Goal: Use online tool/utility: Utilize a website feature to perform a specific function

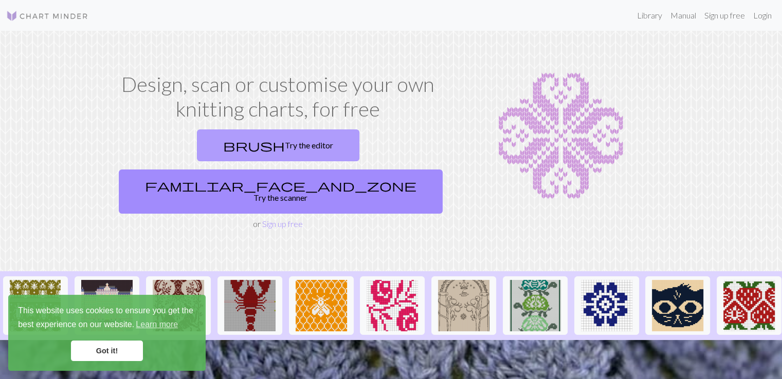
click at [197, 156] on link "brush Try the editor" at bounding box center [278, 146] width 162 height 32
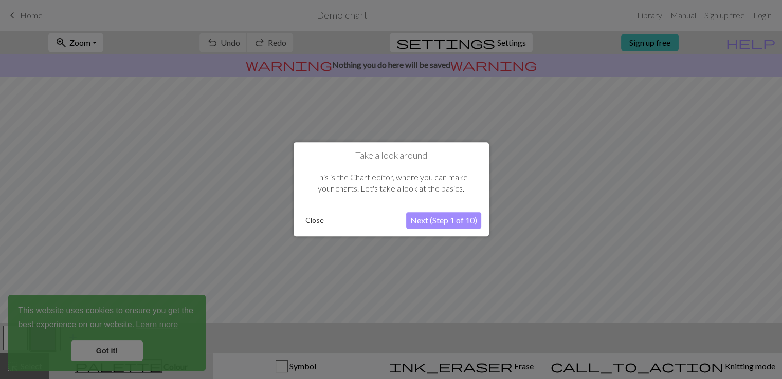
click at [317, 221] on button "Close" at bounding box center [314, 220] width 27 height 15
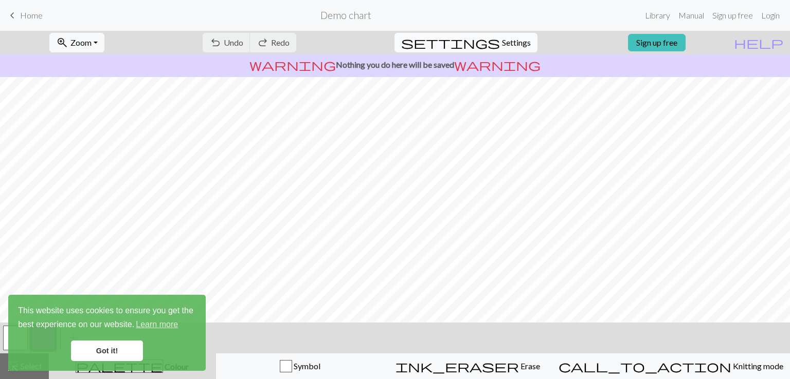
click at [514, 45] on span "Settings" at bounding box center [516, 43] width 29 height 12
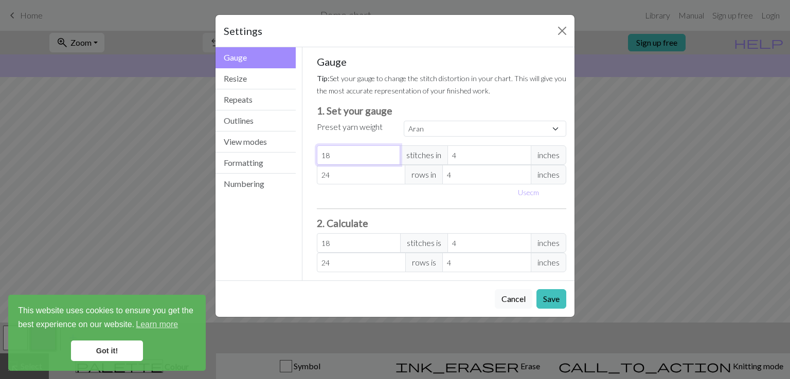
click at [360, 156] on input "18" at bounding box center [359, 156] width 84 height 20
select select "custom"
type input "19"
click at [393, 153] on input "19" at bounding box center [359, 156] width 84 height 20
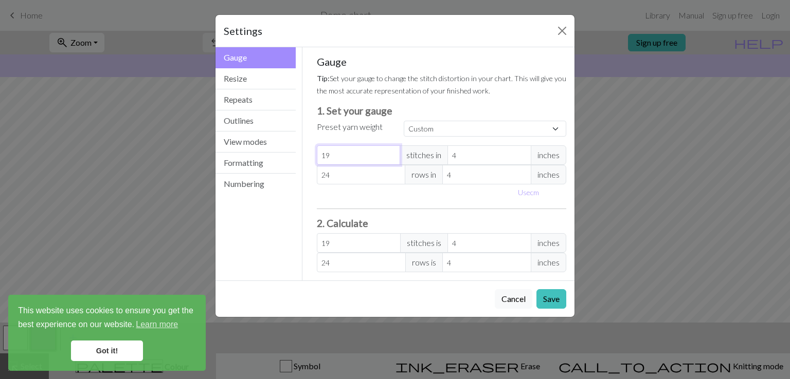
type input "20"
click at [393, 153] on input "20" at bounding box center [359, 156] width 84 height 20
type input "21"
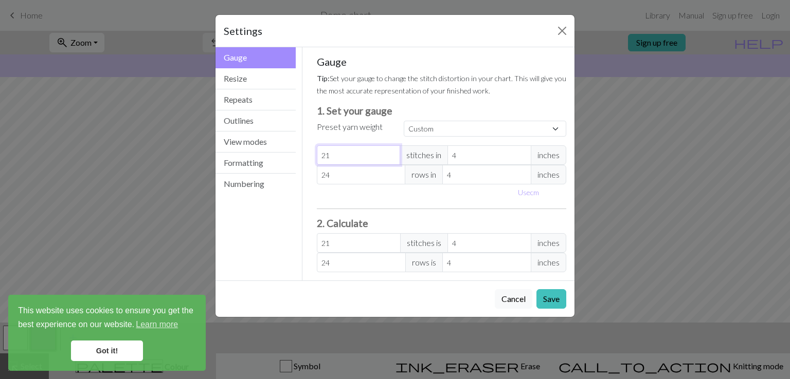
click at [393, 153] on input "21" at bounding box center [359, 156] width 84 height 20
type input "22"
click at [393, 153] on input "22" at bounding box center [359, 156] width 84 height 20
type input "23"
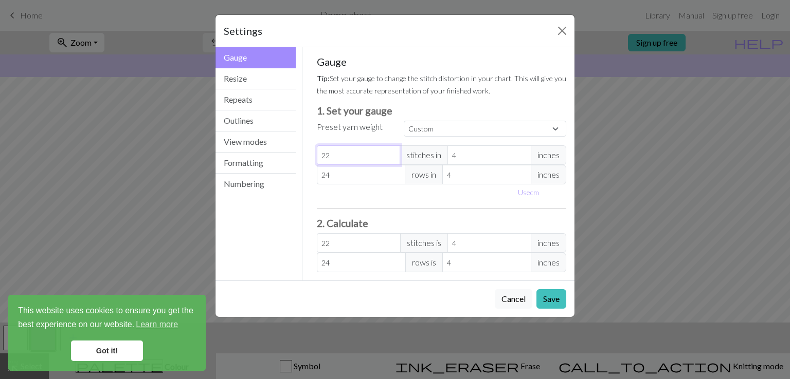
type input "23"
click at [393, 153] on input "23" at bounding box center [359, 156] width 84 height 20
type input "22"
click at [392, 157] on input "22" at bounding box center [359, 156] width 84 height 20
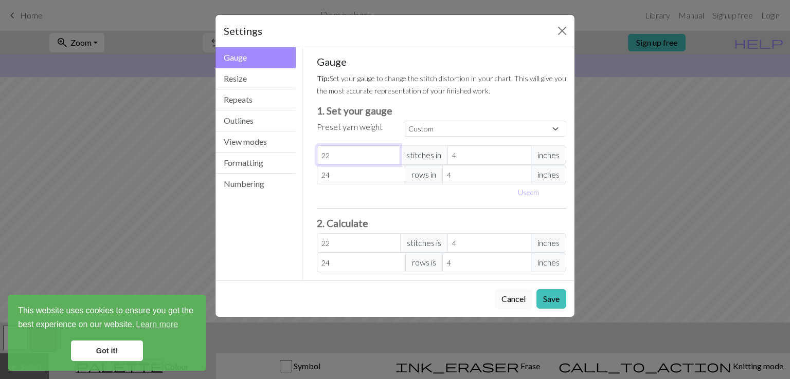
type input "21"
click at [392, 157] on input "21" at bounding box center [359, 156] width 84 height 20
type input "20"
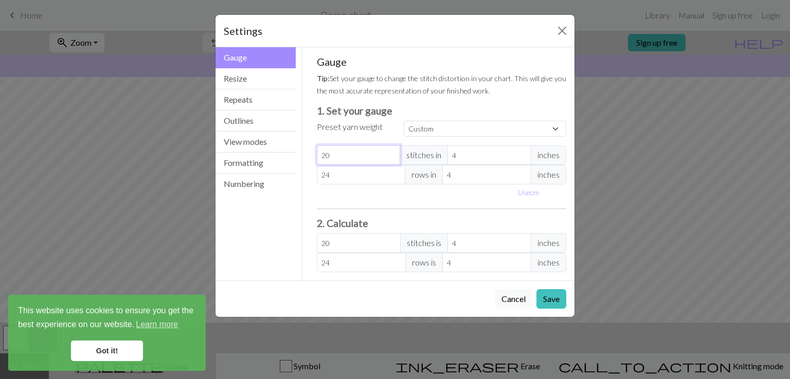
click at [392, 157] on input "20" at bounding box center [359, 156] width 84 height 20
type input "19"
click at [392, 157] on input "19" at bounding box center [359, 156] width 84 height 20
type input "18"
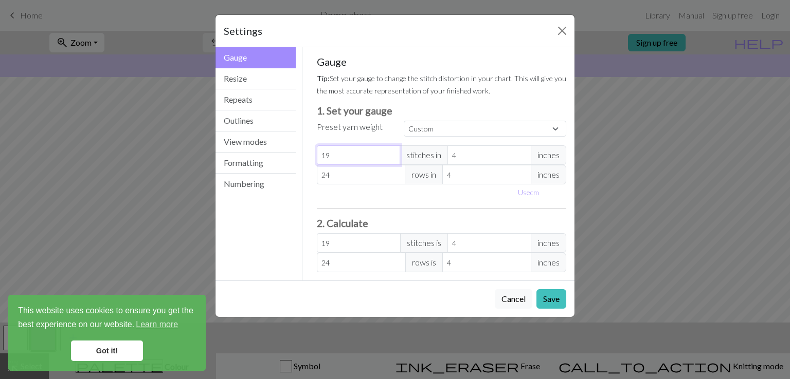
type input "18"
click at [392, 157] on input "18" at bounding box center [359, 156] width 84 height 20
click at [466, 153] on input "4" at bounding box center [489, 156] width 84 height 20
click at [456, 132] on select "Custom Square Lace Light Fingering Fingering Sport Double knit Worsted Aran Bul…" at bounding box center [485, 129] width 162 height 16
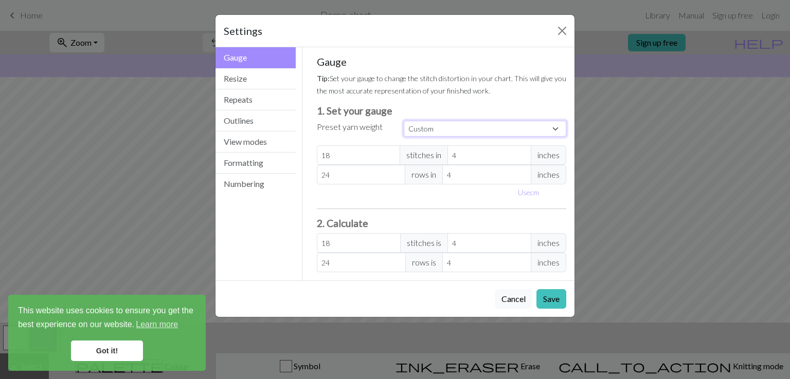
select select "worsted"
click at [404, 121] on select "Custom Square Lace Light Fingering Fingering Sport Double knit Worsted Aran Bul…" at bounding box center [485, 129] width 162 height 16
type input "20"
type input "26"
type input "20"
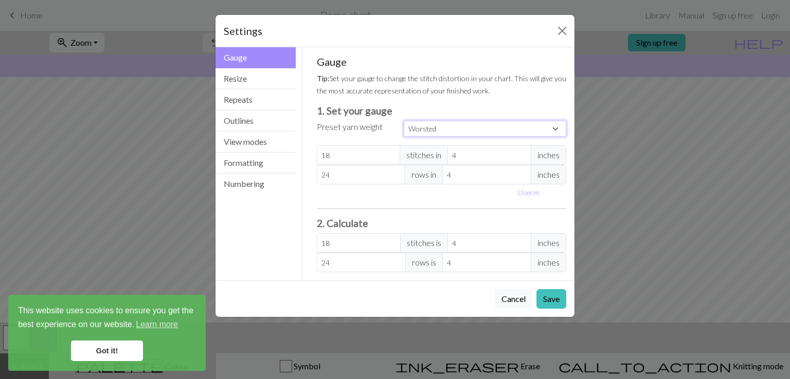
type input "26"
click at [251, 160] on button "Formatting" at bounding box center [255, 163] width 80 height 21
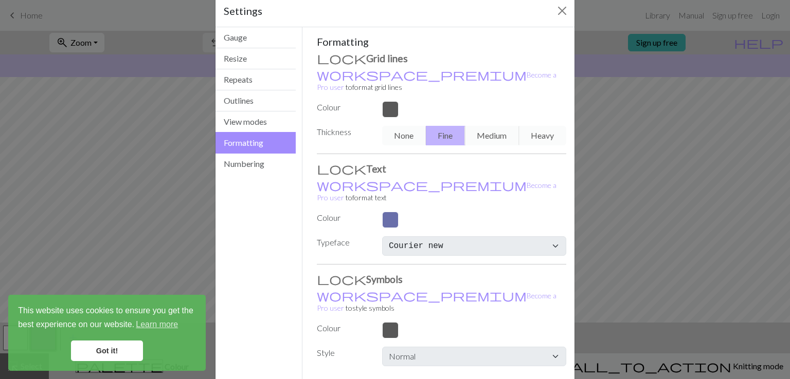
scroll to position [38, 0]
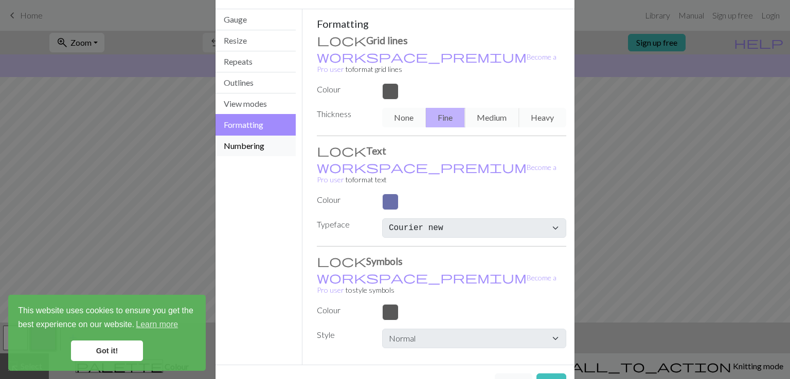
click at [247, 153] on button "Numbering" at bounding box center [255, 146] width 80 height 21
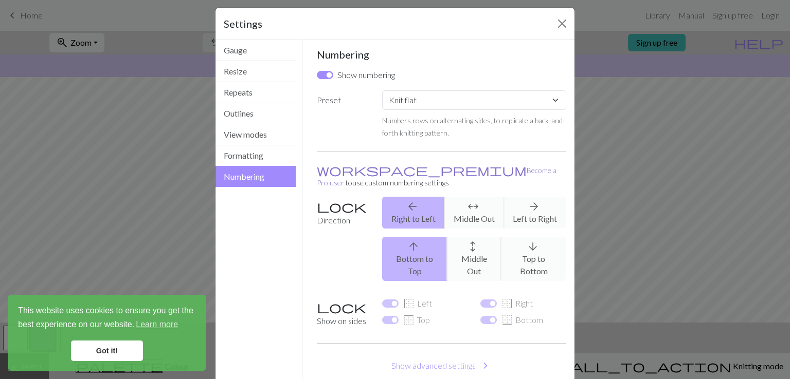
scroll to position [6, 0]
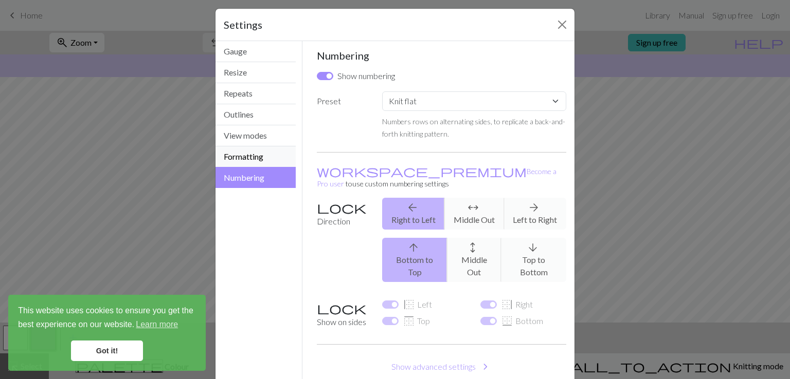
click at [256, 161] on button "Formatting" at bounding box center [255, 157] width 80 height 21
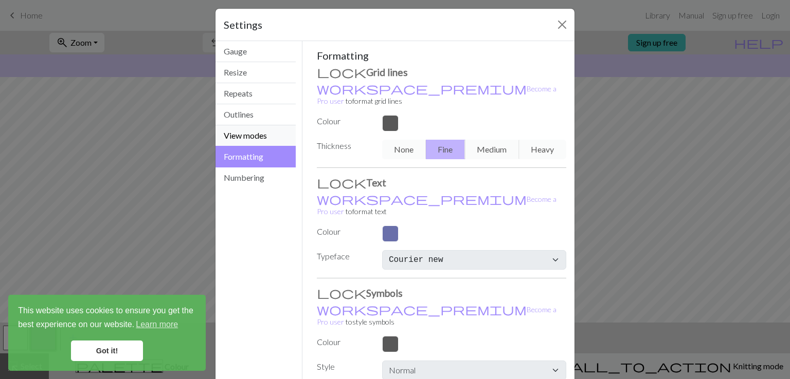
click at [255, 140] on button "View modes" at bounding box center [255, 135] width 80 height 21
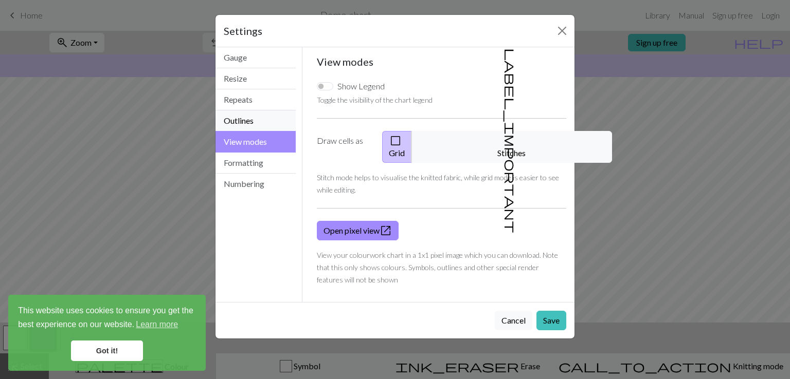
click at [249, 123] on button "Outlines" at bounding box center [255, 121] width 80 height 21
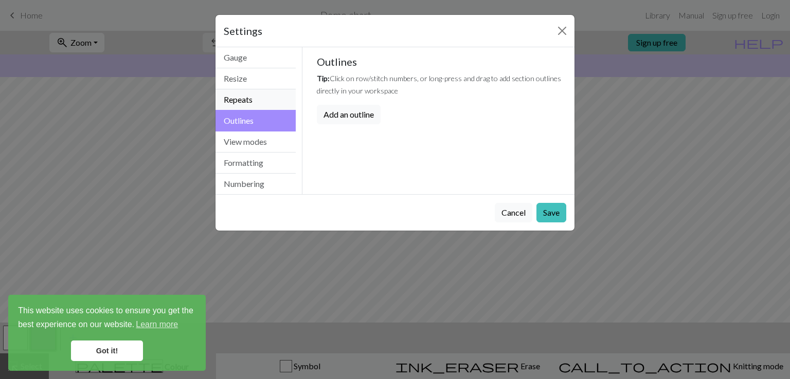
click at [249, 93] on button "Repeats" at bounding box center [255, 99] width 80 height 21
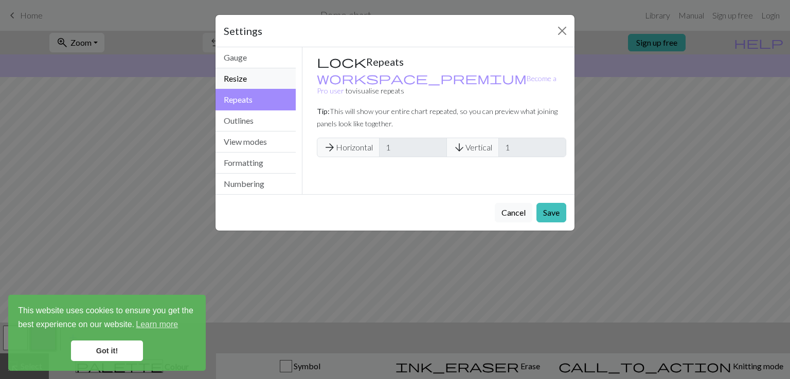
click at [254, 73] on button "Resize" at bounding box center [255, 78] width 80 height 21
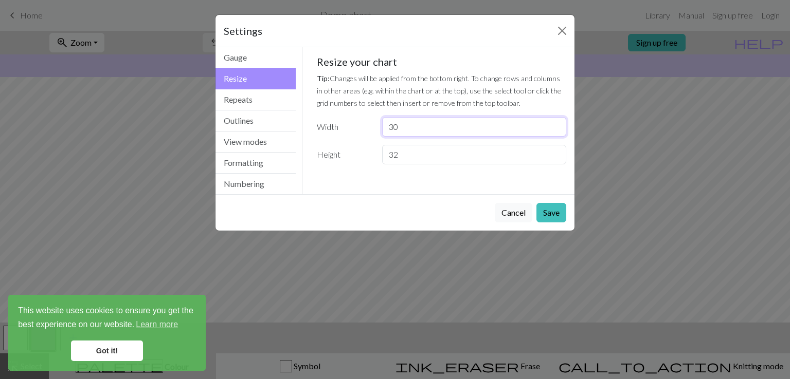
drag, startPoint x: 444, startPoint y: 131, endPoint x: 320, endPoint y: 122, distance: 123.7
click at [320, 122] on div "Width 30" at bounding box center [442, 127] width 262 height 20
type input "1"
type input "53"
drag, startPoint x: 423, startPoint y: 155, endPoint x: 347, endPoint y: 146, distance: 76.1
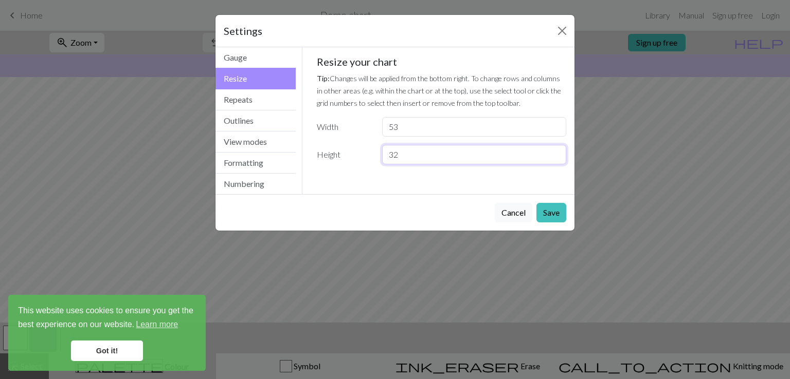
click at [347, 146] on div "Height 32" at bounding box center [442, 155] width 262 height 20
type input "100"
click at [549, 217] on button "Save" at bounding box center [551, 213] width 30 height 20
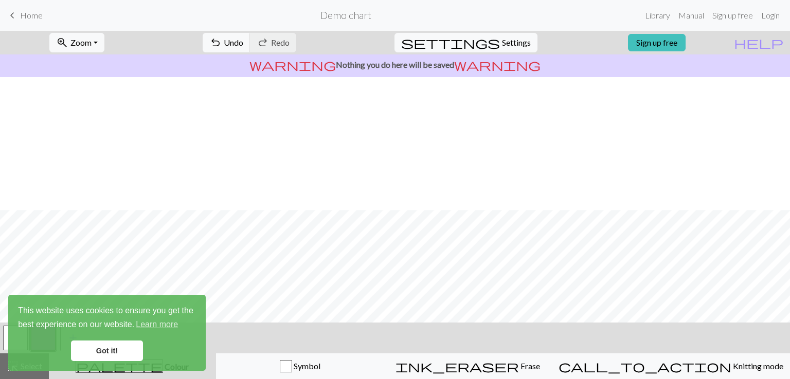
scroll to position [140, 0]
click at [118, 349] on link "Got it!" at bounding box center [107, 351] width 72 height 21
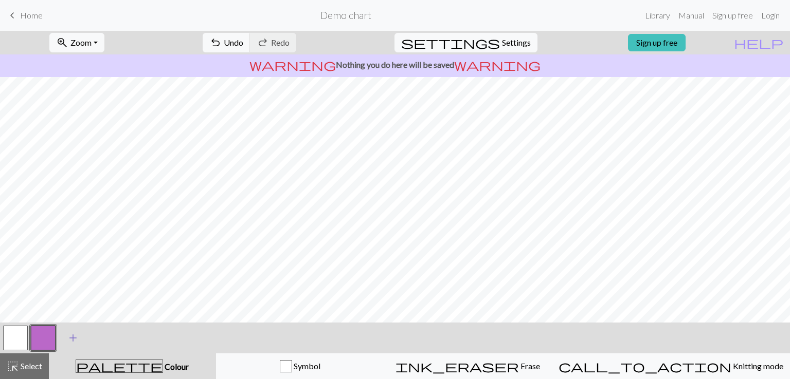
click at [67, 338] on span "add" at bounding box center [73, 338] width 12 height 14
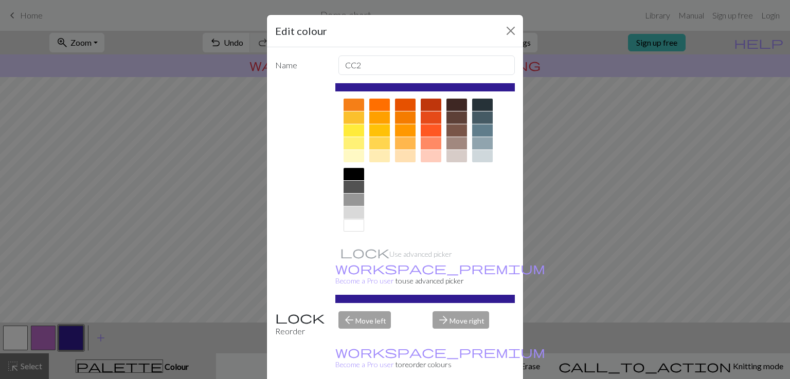
scroll to position [25, 0]
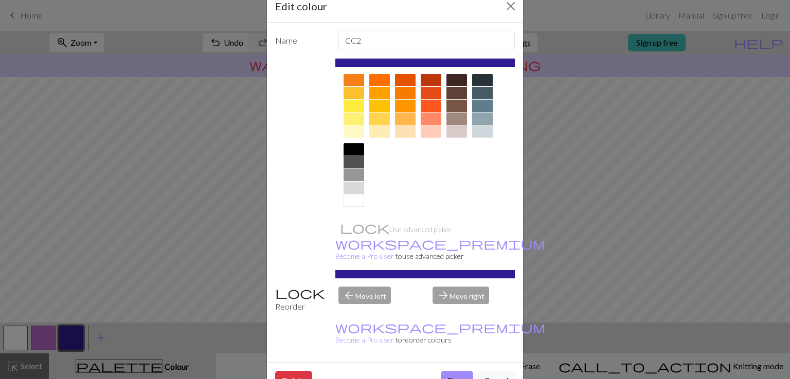
click at [347, 147] on div at bounding box center [353, 149] width 21 height 12
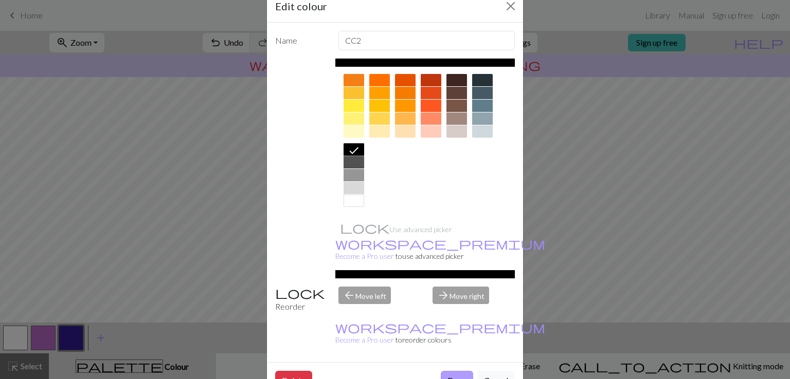
click at [444, 371] on button "Done" at bounding box center [457, 381] width 32 height 20
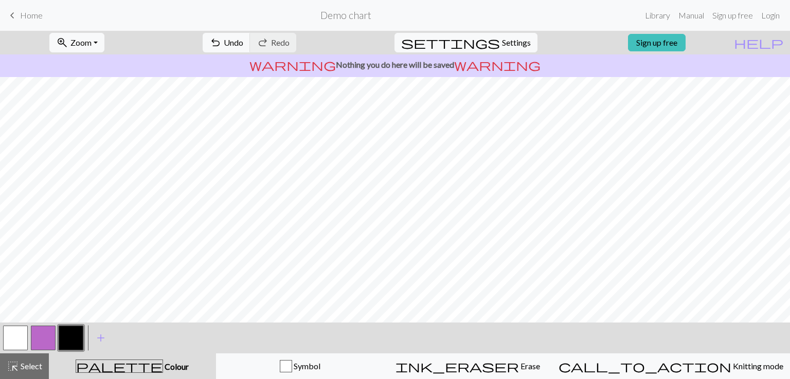
click at [9, 341] on button "button" at bounding box center [15, 338] width 25 height 25
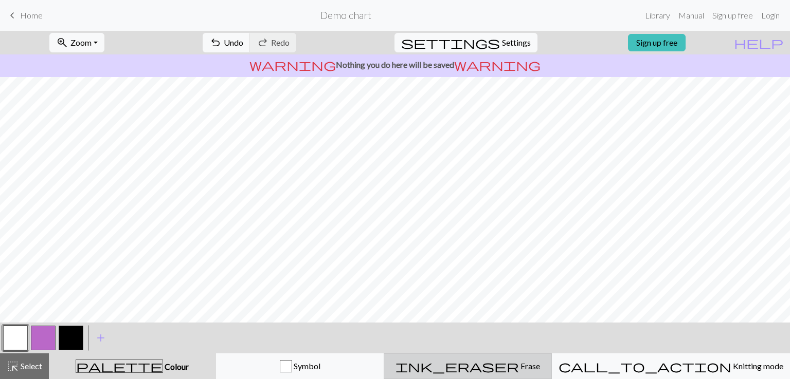
click at [498, 367] on span "ink_eraser" at bounding box center [456, 366] width 123 height 14
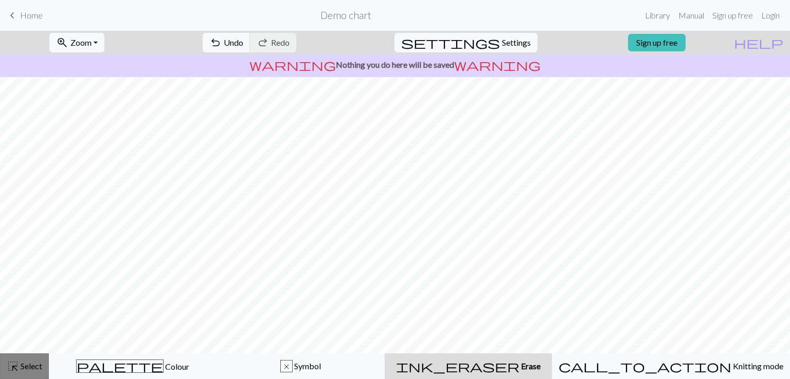
click at [27, 367] on span "Select" at bounding box center [30, 366] width 23 height 10
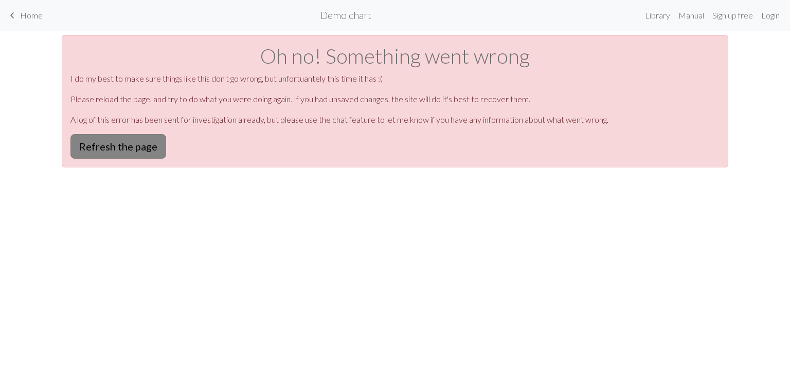
click at [119, 139] on button "Refresh the page" at bounding box center [118, 146] width 96 height 25
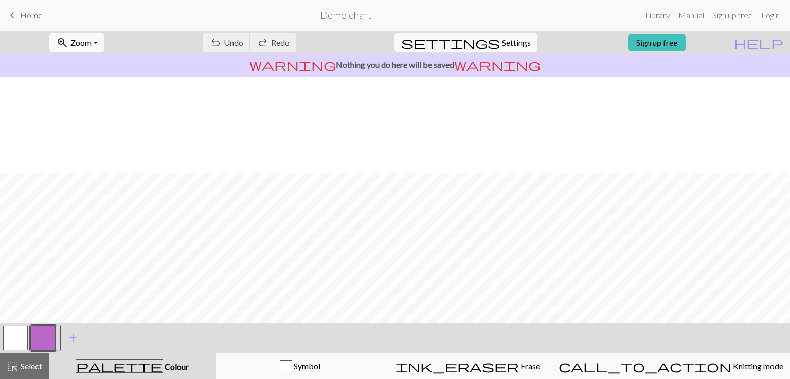
scroll to position [96, 0]
